Goal: Find specific page/section: Find specific page/section

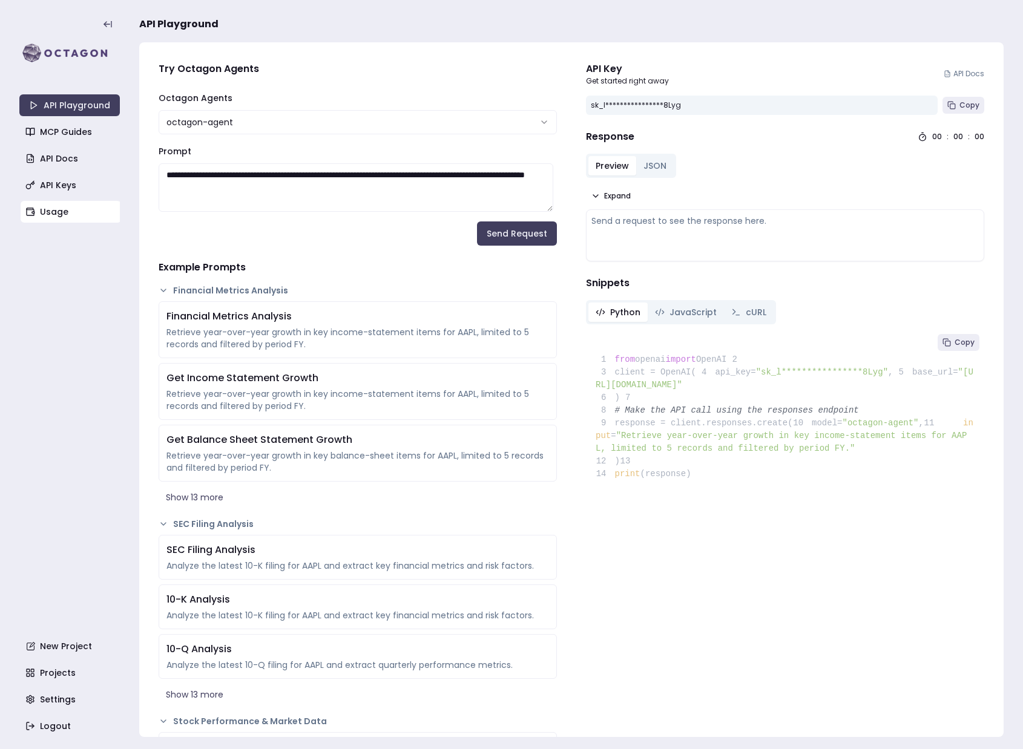
click at [56, 205] on link "Usage" at bounding box center [71, 212] width 100 height 22
